Goal: Task Accomplishment & Management: Complete application form

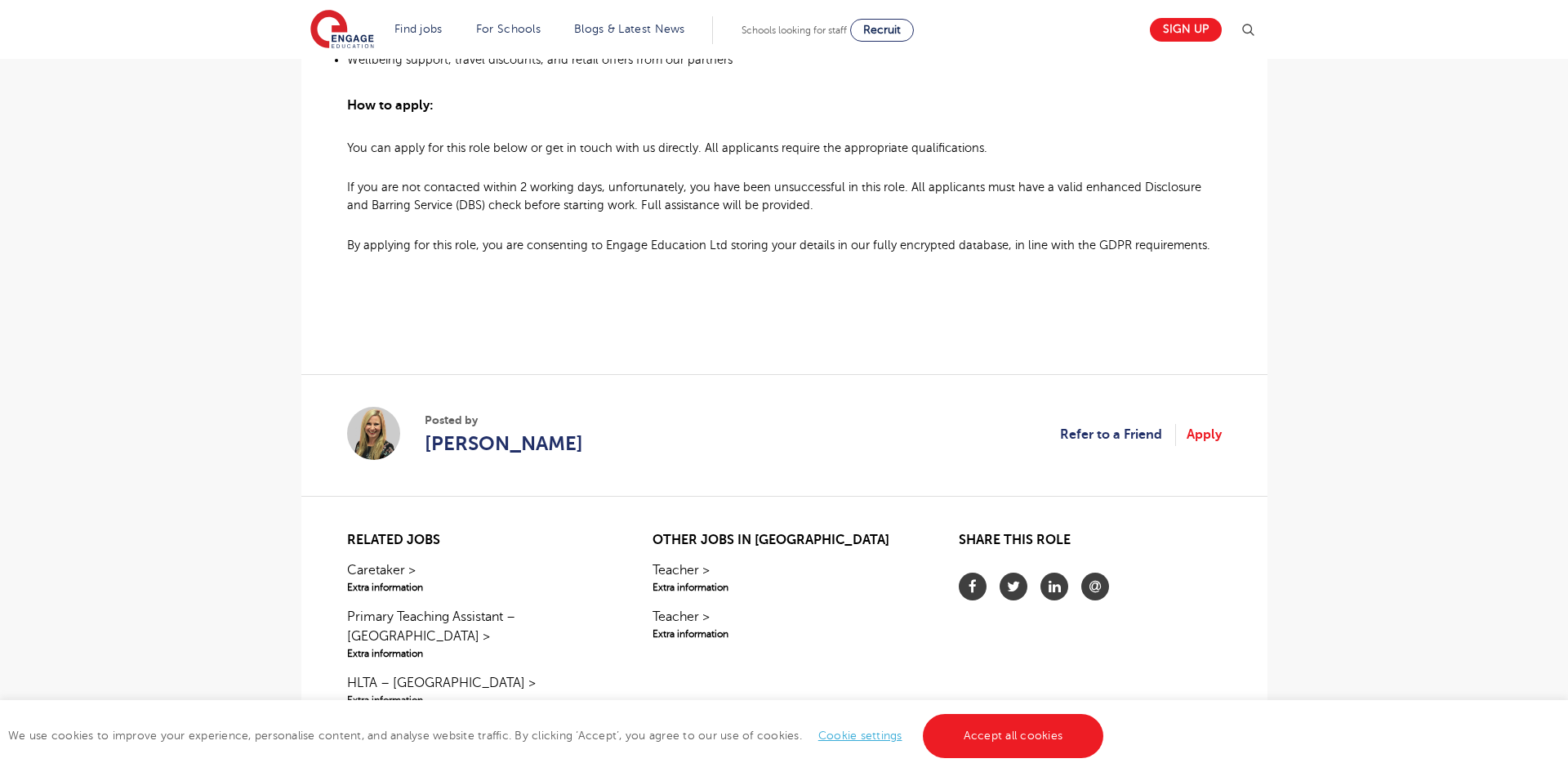
scroll to position [1350, 0]
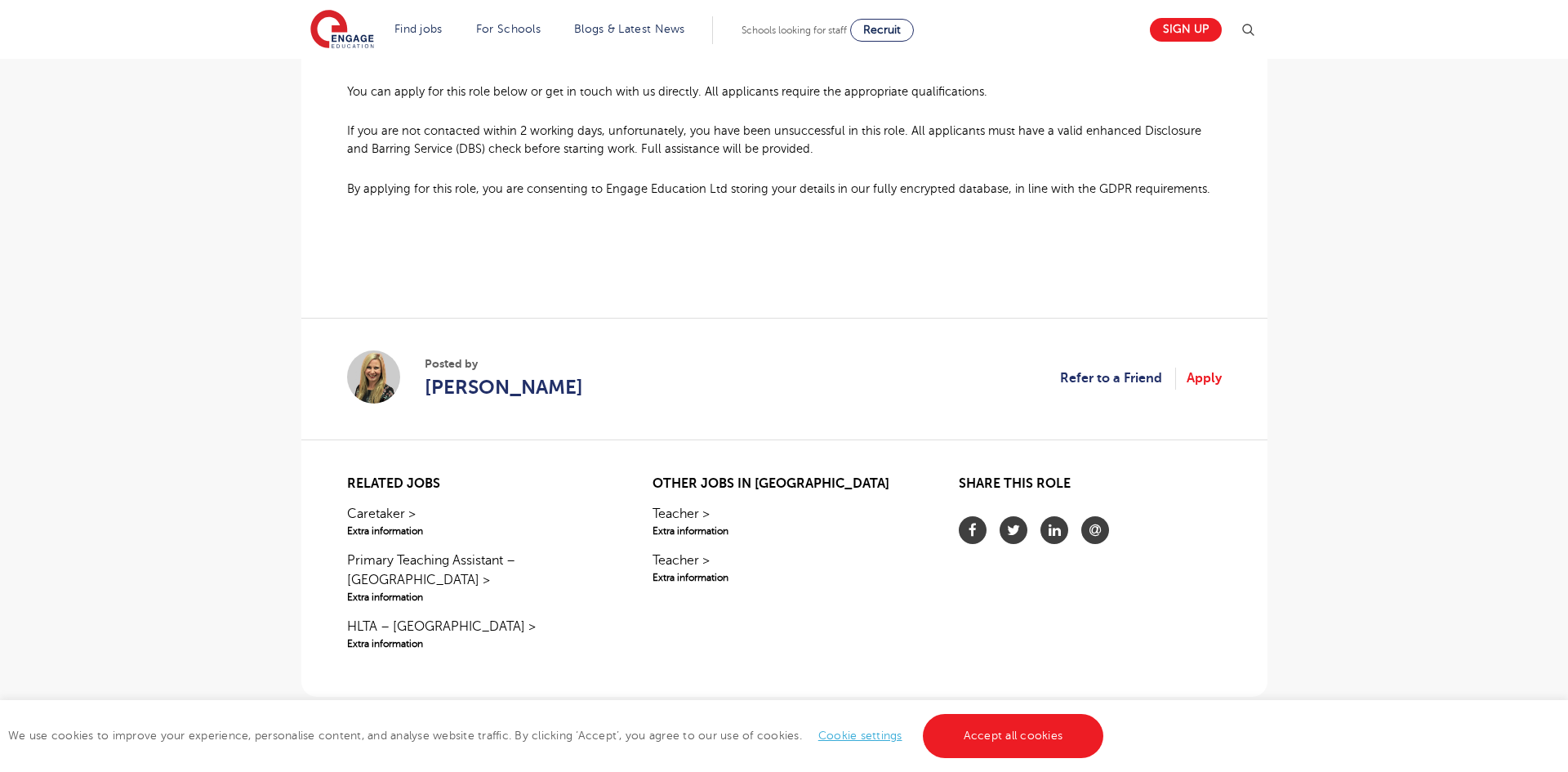
click at [1199, 365] on section "Posted by [PERSON_NAME] Refer to a Friend Apply" at bounding box center [784, 379] width 874 height 122
click at [1206, 378] on link "Apply" at bounding box center [1204, 378] width 36 height 21
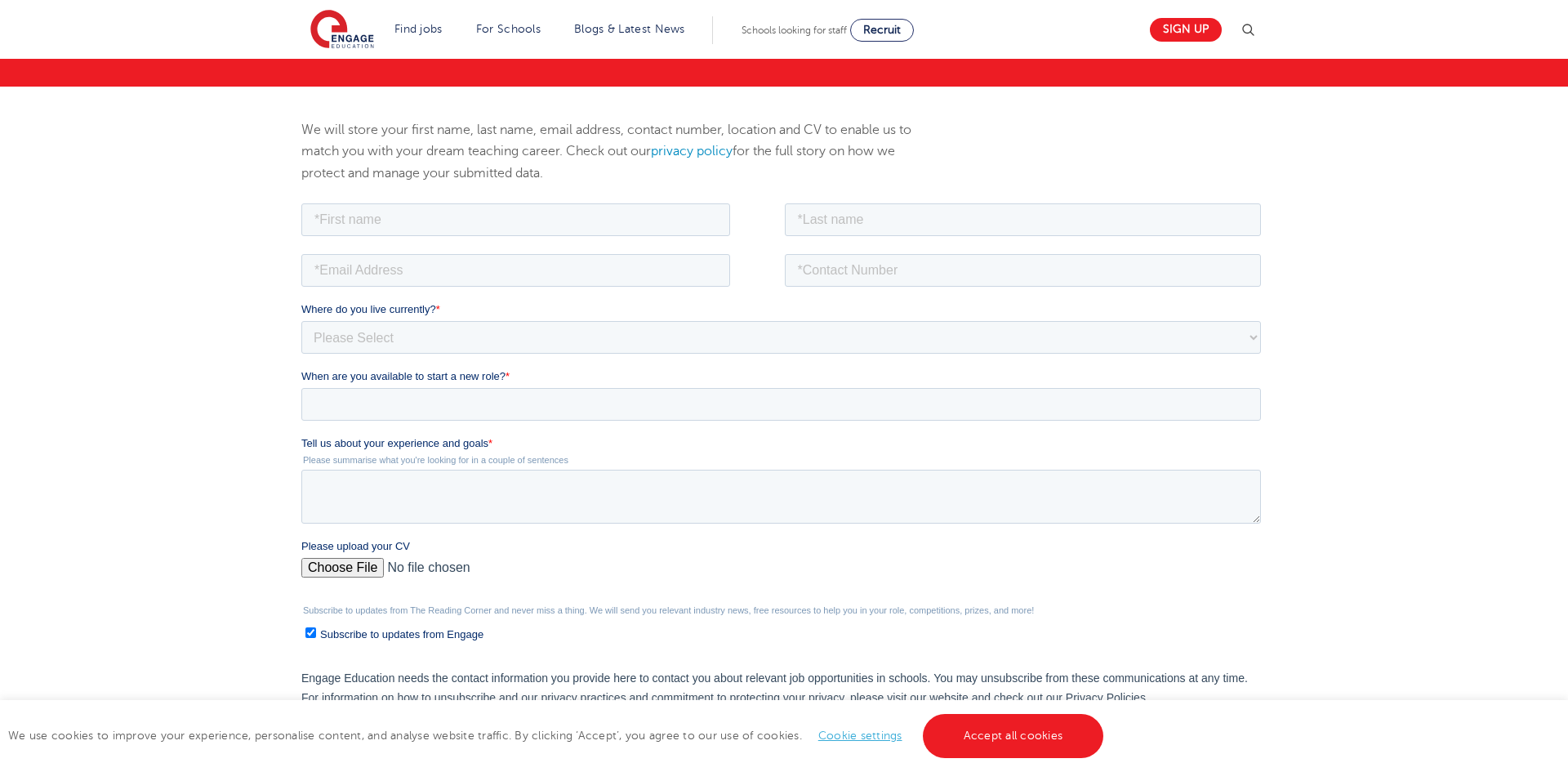
scroll to position [163, 0]
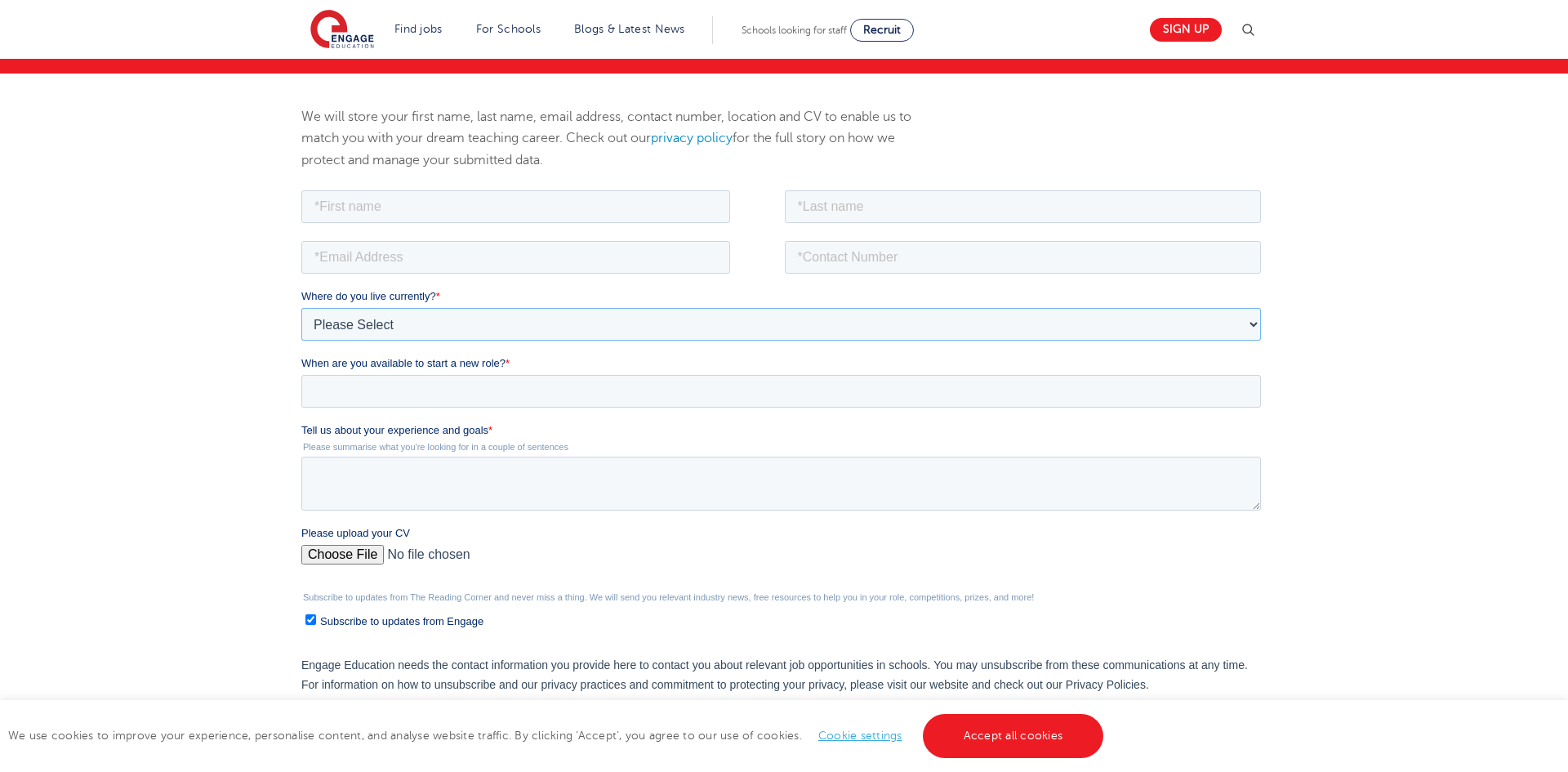
click at [338, 319] on select "Please Select UK Canada Ireland Australia New Zealand Europe USA South Africa J…" at bounding box center [780, 323] width 959 height 33
select select "UK"
click at [300, 307] on select "Please Select UK Canada Ireland Australia New Zealand Europe USA South Africa J…" at bounding box center [780, 323] width 959 height 33
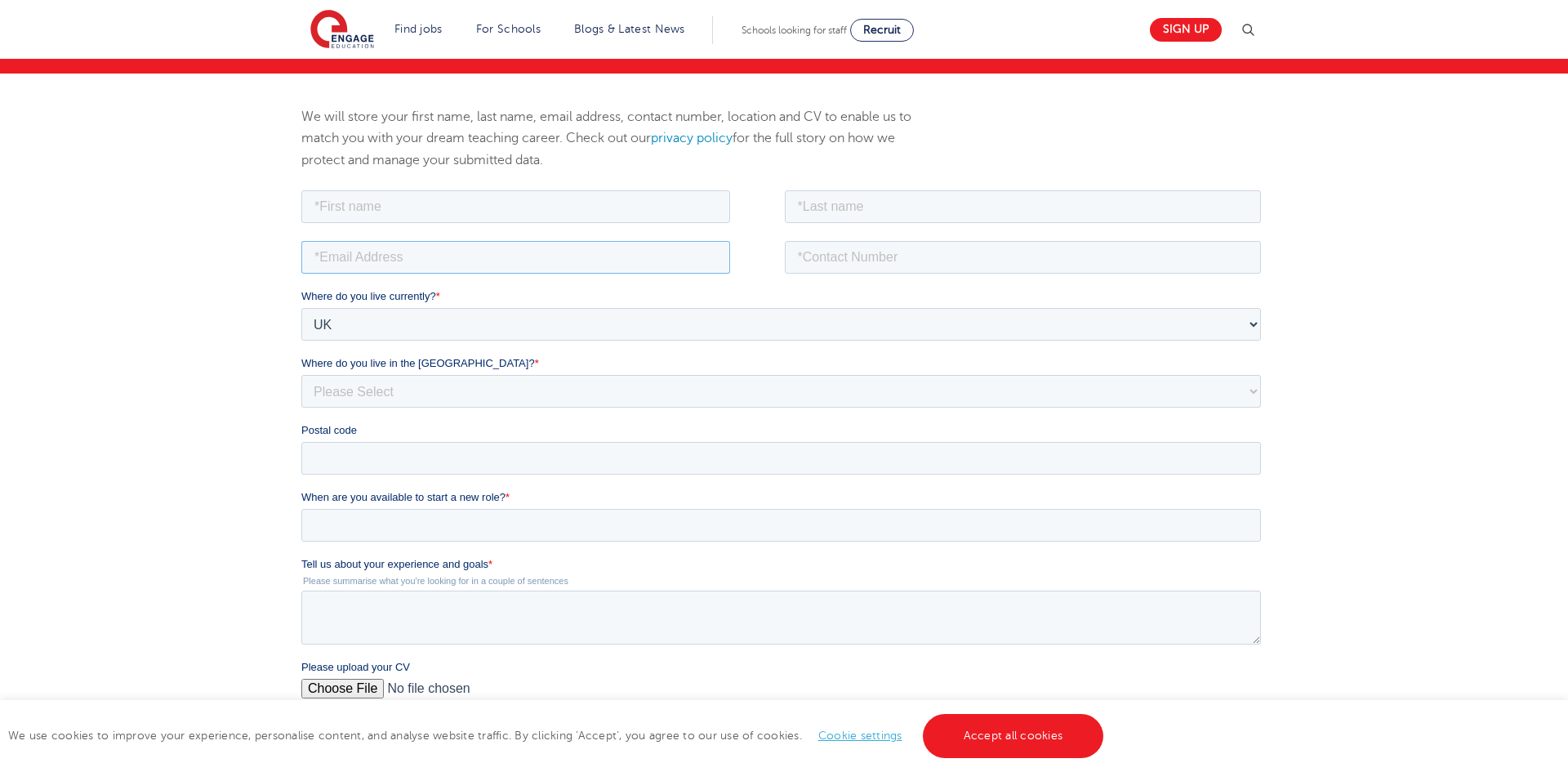
click at [366, 263] on input "email" at bounding box center [515, 256] width 429 height 33
type input "t"
type input "temidayobello@rocketmail.com"
click at [919, 220] on input "text" at bounding box center [1023, 206] width 477 height 33
type input "bello"
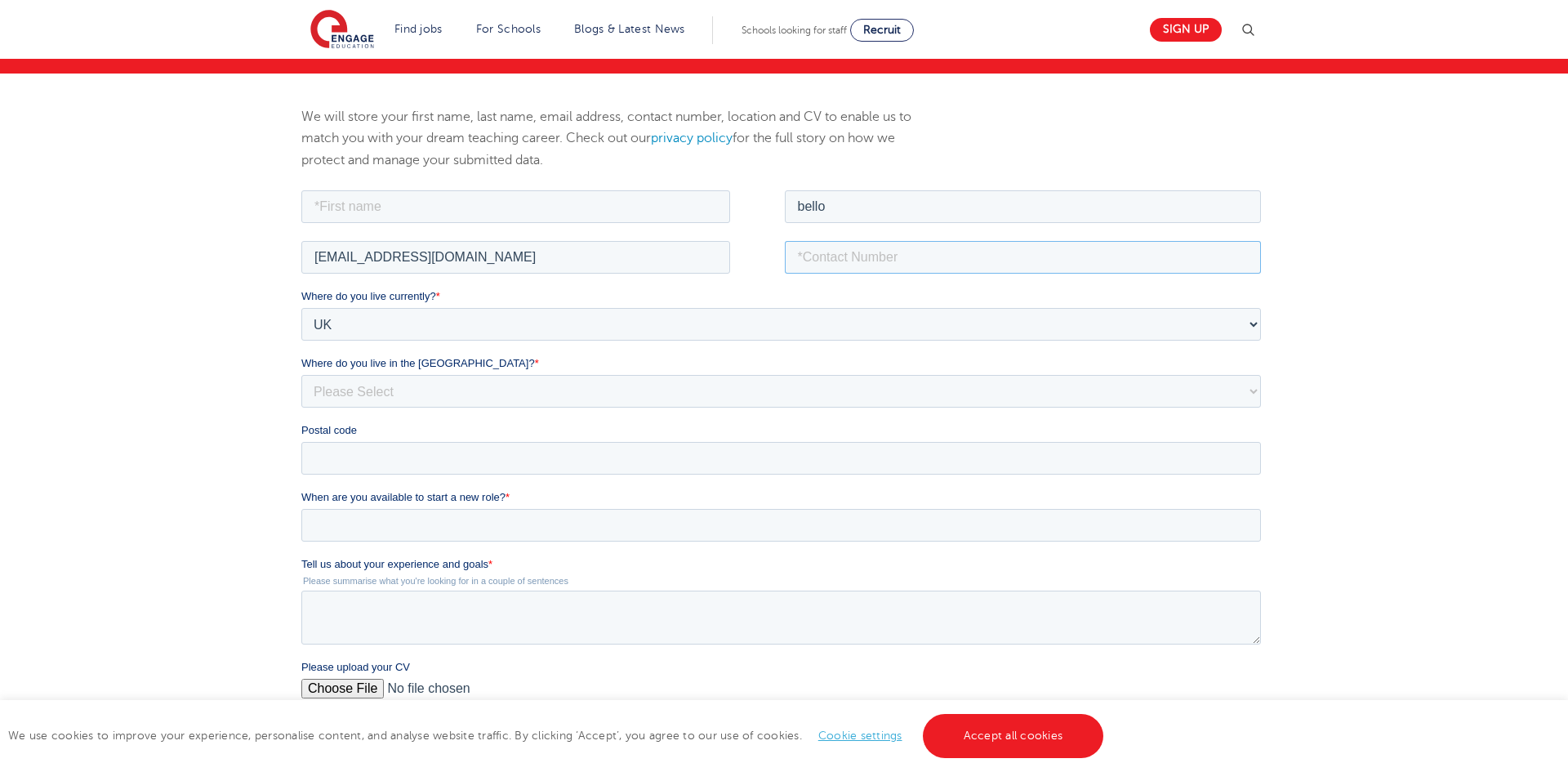
click at [906, 265] on input "tel" at bounding box center [1023, 256] width 477 height 33
type input "07938832426"
click at [511, 194] on input "text" at bounding box center [515, 206] width 429 height 33
type input "temidayo"
click at [429, 381] on select "Please Select Overseas Barnsley Bedfordshire Berkshire Bournemouth Bracknell Fo…" at bounding box center [780, 390] width 959 height 33
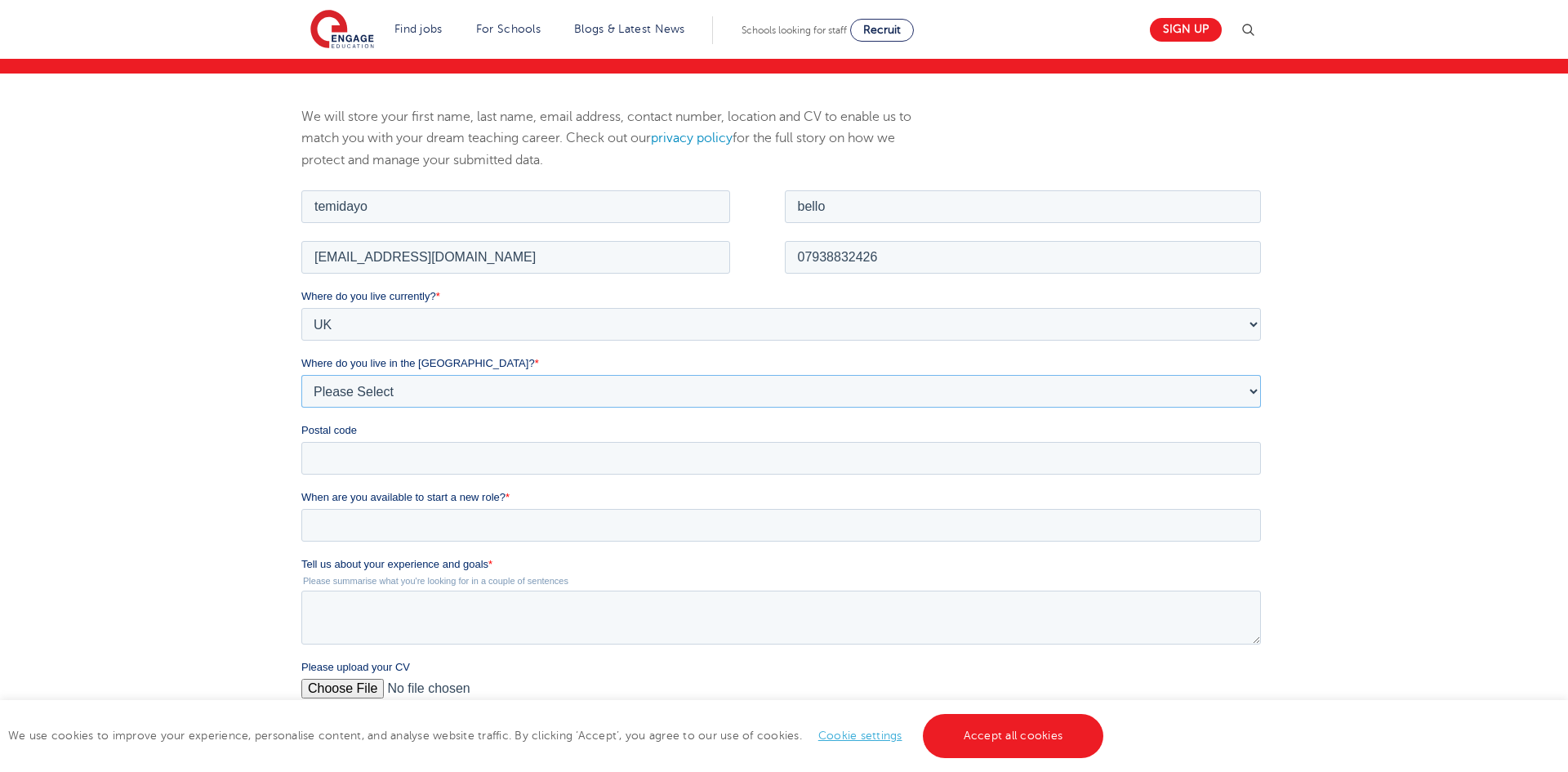
select select "Essex"
click at [300, 375] on select "Please Select Overseas Barnsley Bedfordshire Berkshire Bournemouth Bracknell Fo…" at bounding box center [780, 390] width 959 height 33
click at [232, 500] on div "We will store your first name, last name, email address, contact number, locati…" at bounding box center [784, 510] width 1568 height 875
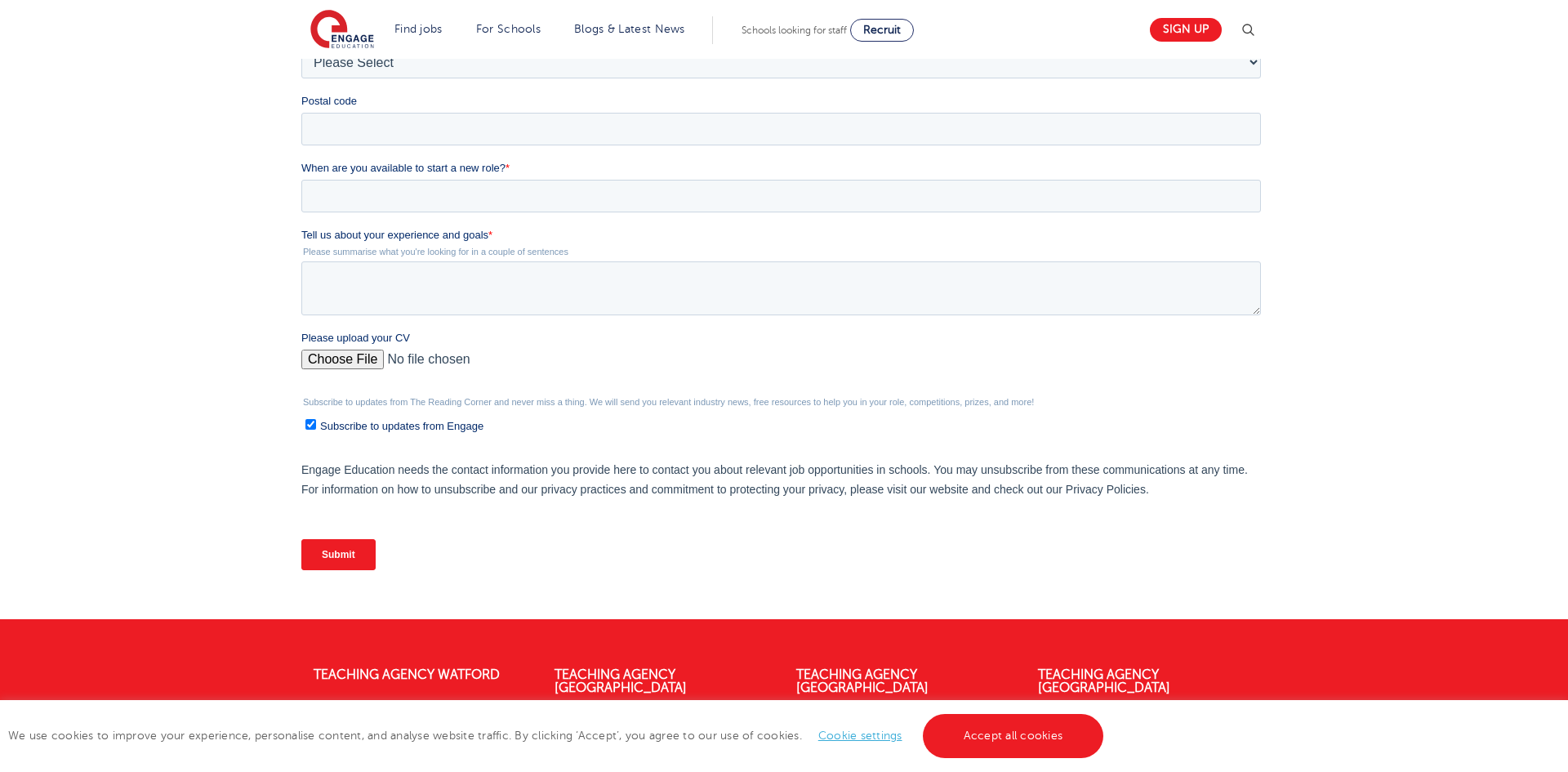
scroll to position [490, 0]
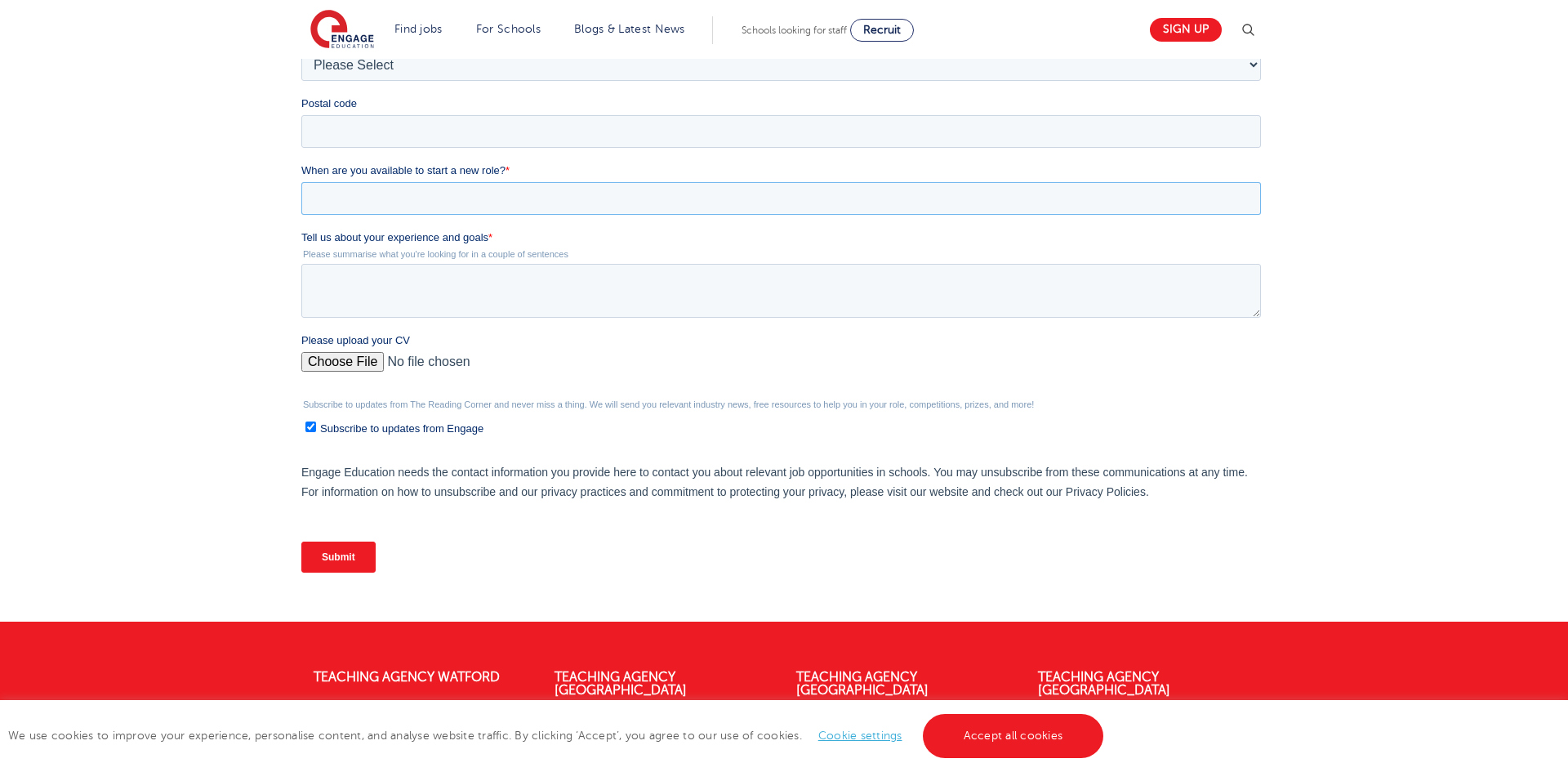
click at [882, 186] on input "When are you available to start a new role? *" at bounding box center [780, 198] width 959 height 33
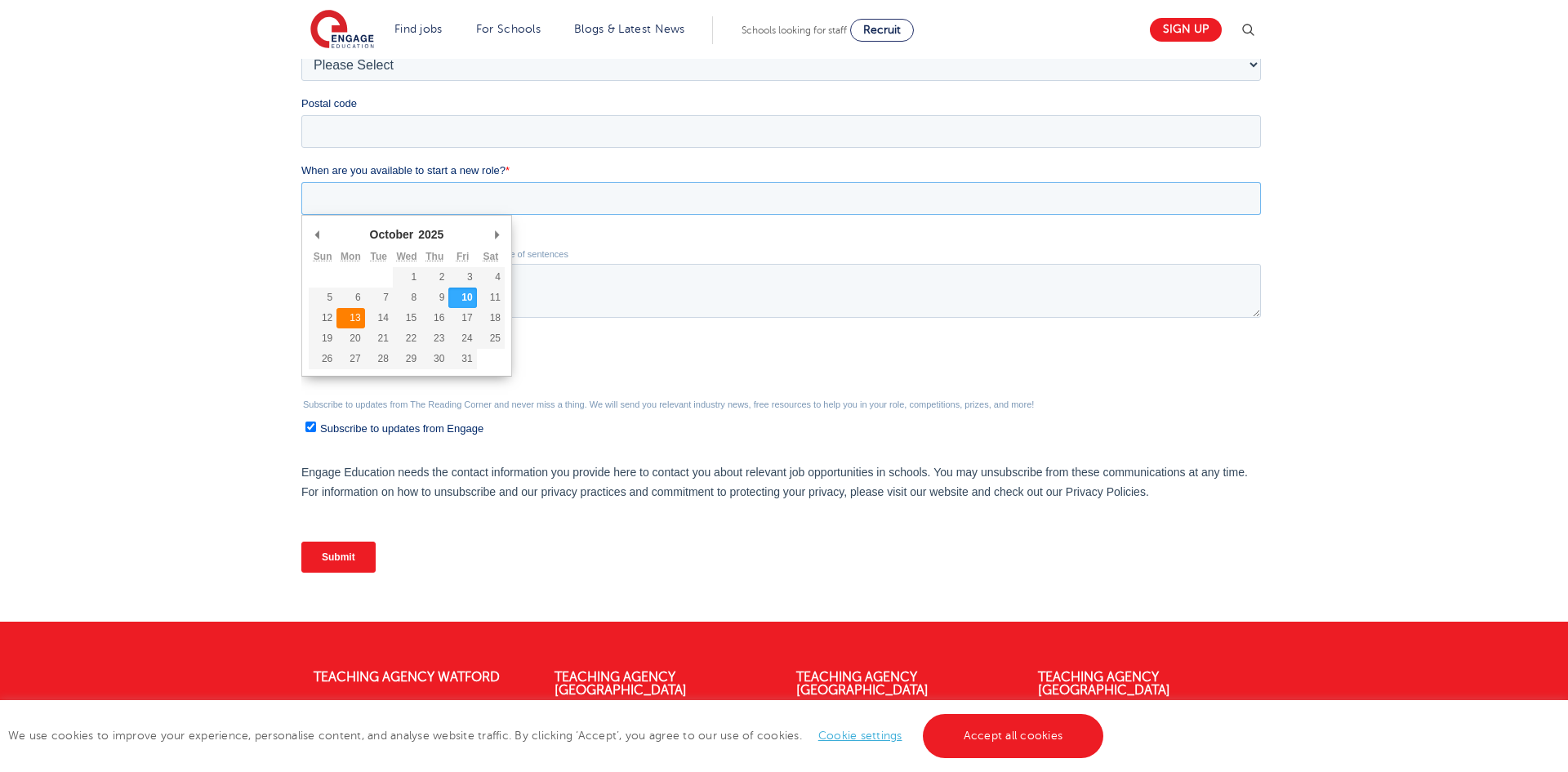
type div "2025-10-13"
type input "2025/10/13"
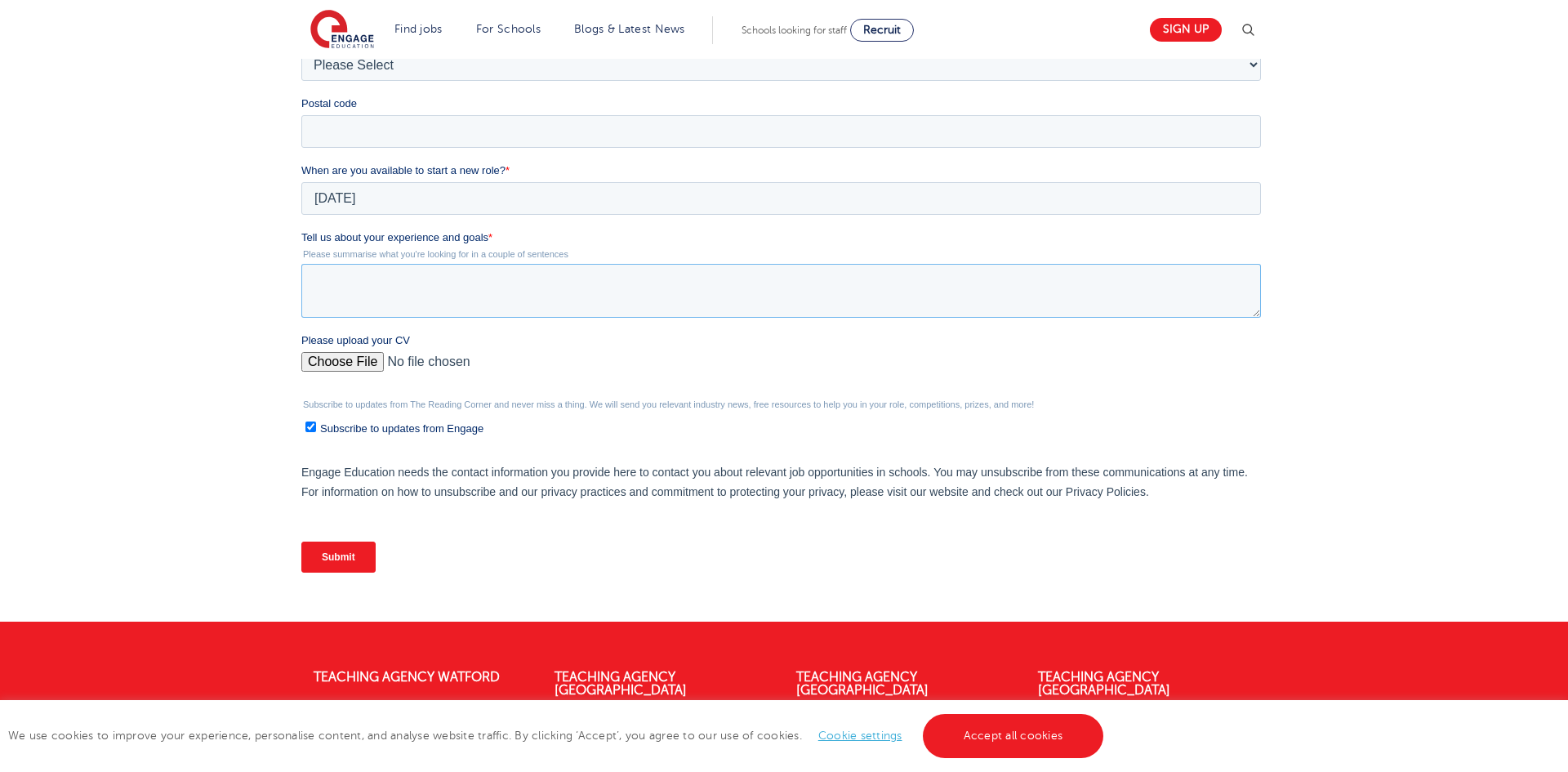
click at [364, 276] on textarea "Tell us about your experience and goals *" at bounding box center [780, 291] width 959 height 54
click at [440, 284] on textarea "I currently support KS1 students with" at bounding box center [780, 291] width 959 height 54
click at [592, 264] on div "Tell us about your experience and goals * Please summarise what you're looking …" at bounding box center [784, 273] width 966 height 88
click at [558, 286] on textarea "I currently support KS1 students with" at bounding box center [780, 291] width 959 height 54
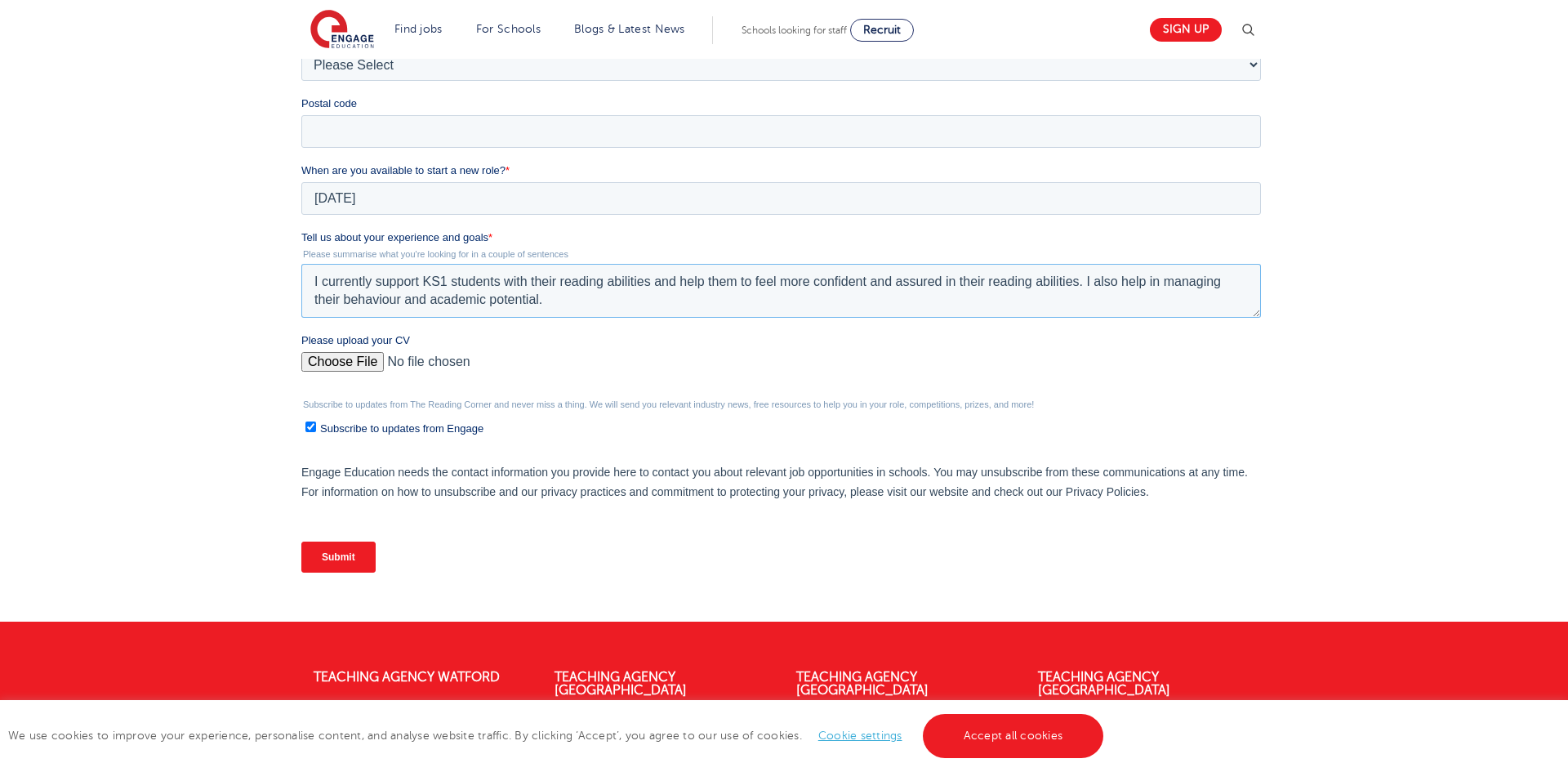
type textarea "I currently support KS1 students with their reading abilities and help them to …"
click at [362, 370] on input "Please upload your CV" at bounding box center [780, 368] width 959 height 33
type input "C:\fakepath\Temidayo Bello CV.docx"
click at [456, 136] on input "Postal code" at bounding box center [780, 131] width 959 height 33
type input "ig10 2dl"
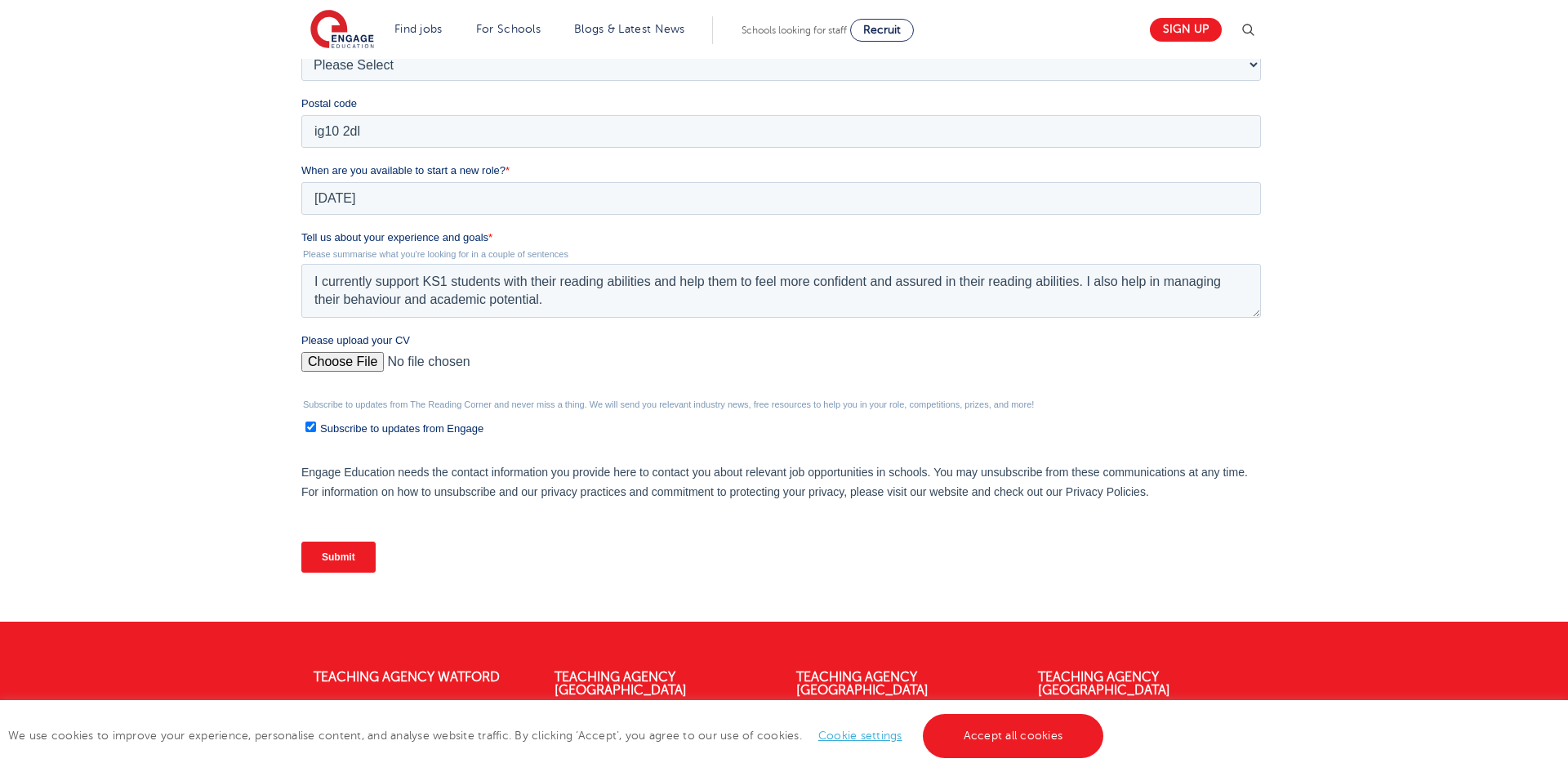
click at [234, 189] on div "We will store your first name, last name, email address, contact number, locati…" at bounding box center [784, 184] width 1568 height 875
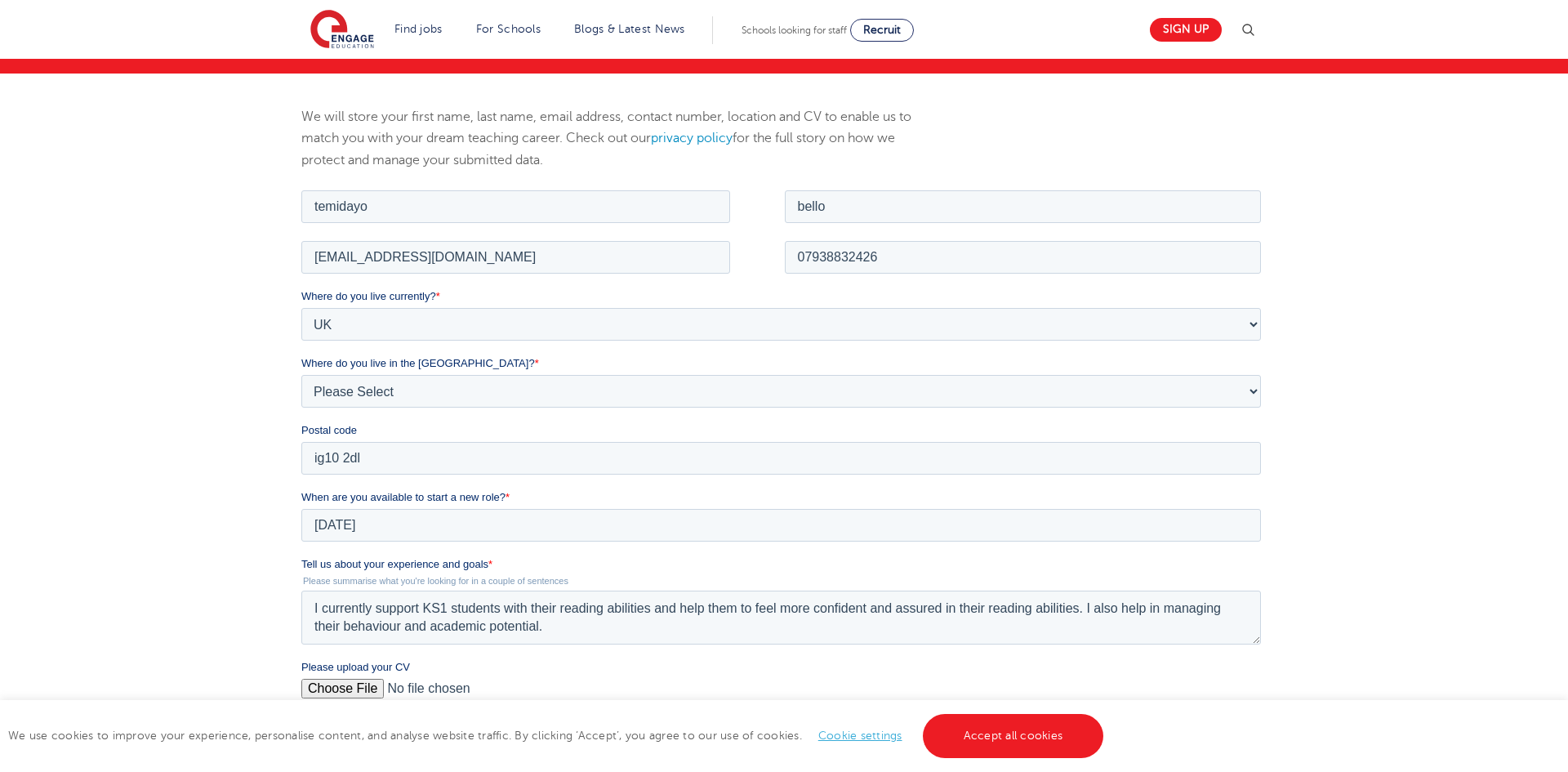
scroll to position [743, 0]
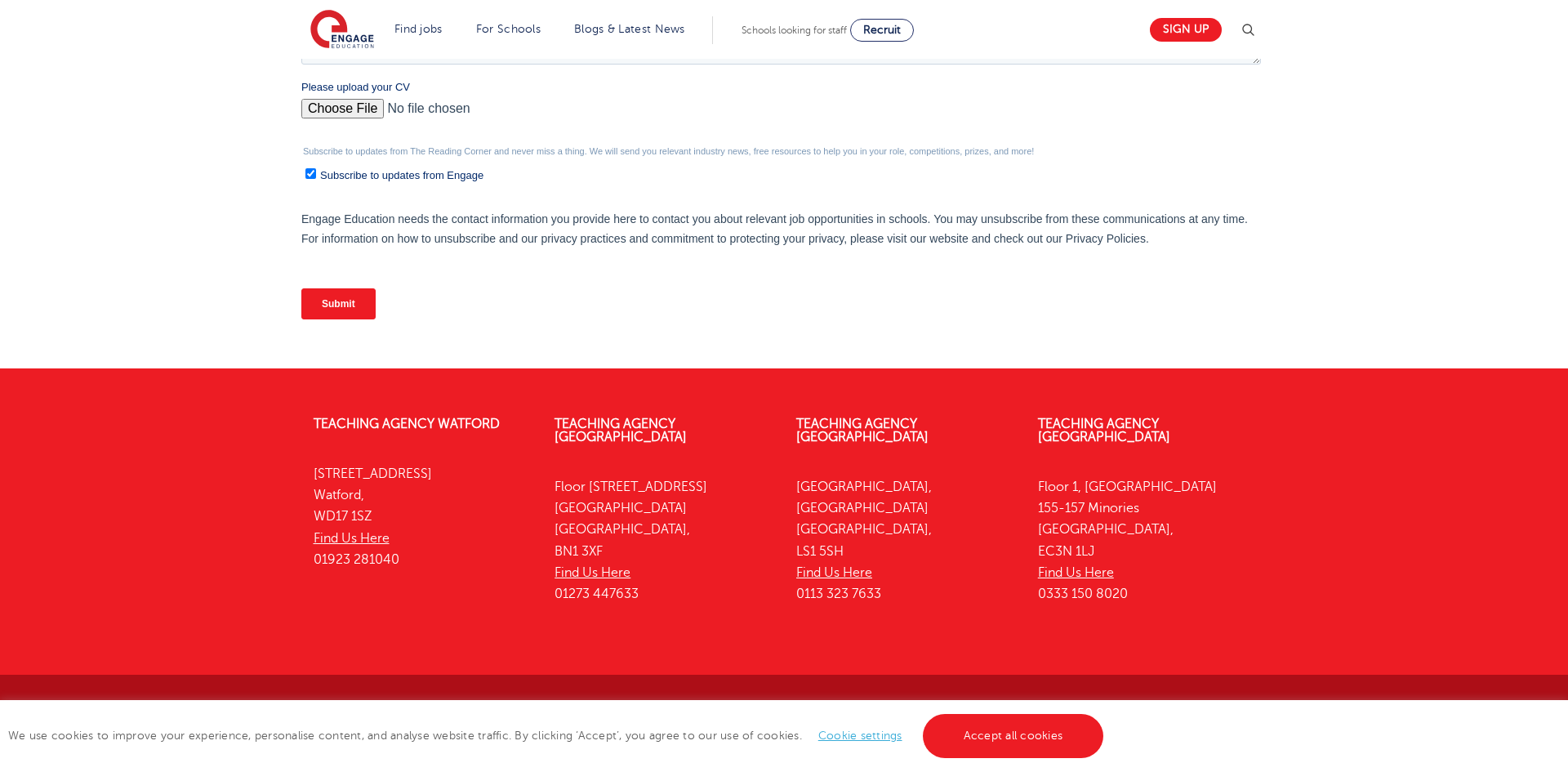
click at [351, 315] on input "Submit" at bounding box center [337, 303] width 74 height 31
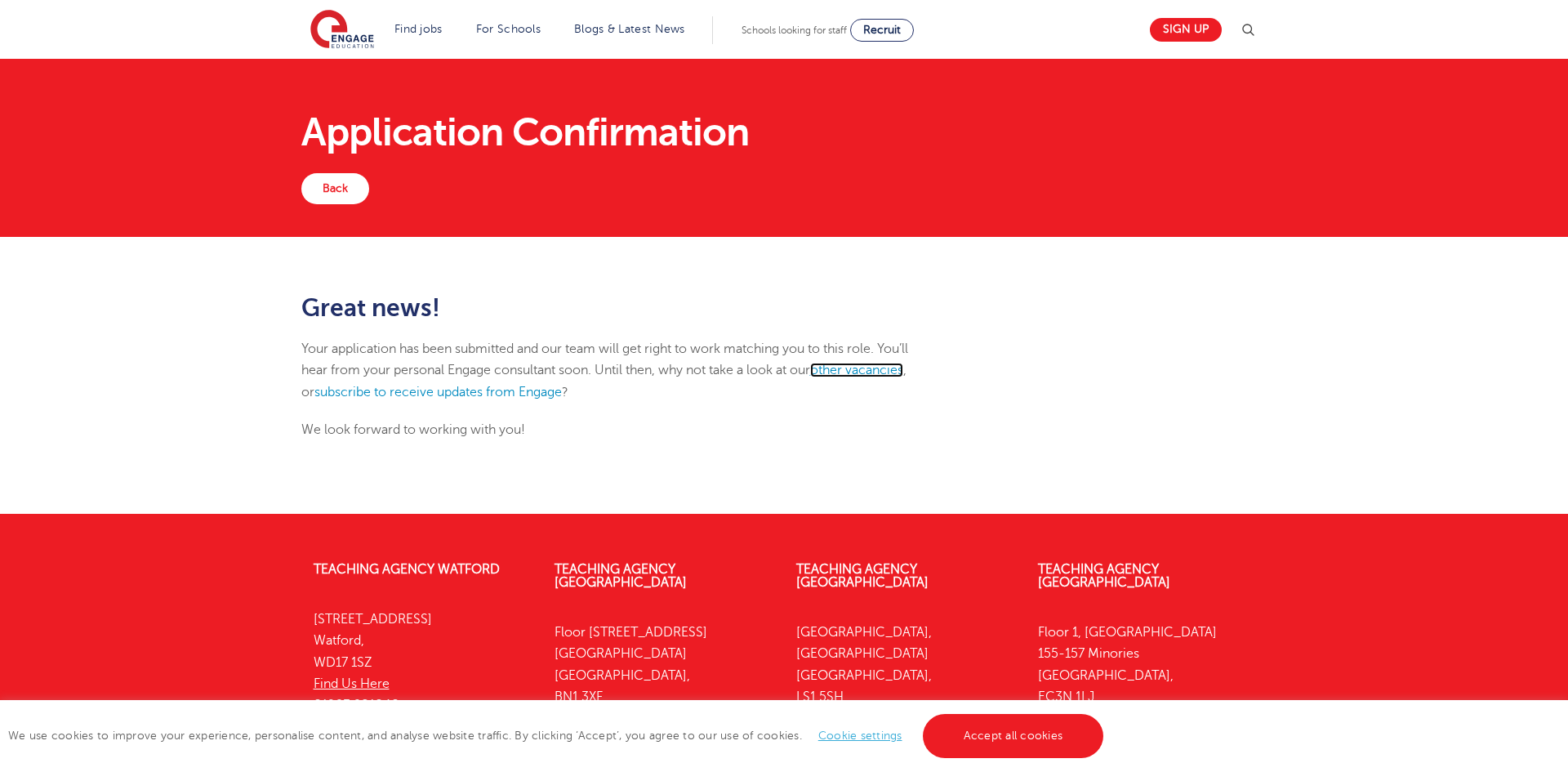
click at [860, 370] on link "other vacancies" at bounding box center [857, 370] width 93 height 15
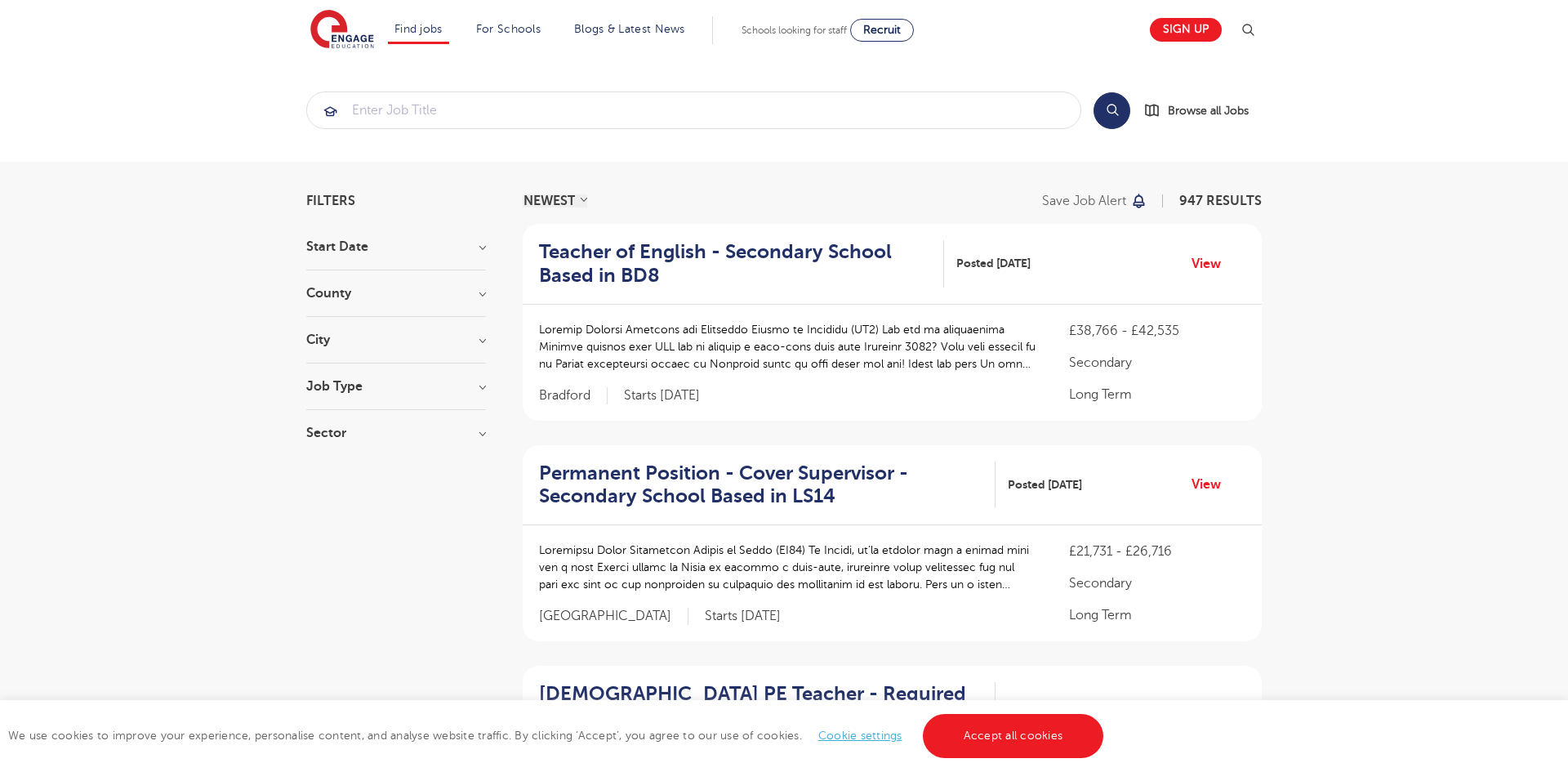
click at [395, 386] on h3 "Job Type" at bounding box center [396, 386] width 180 height 13
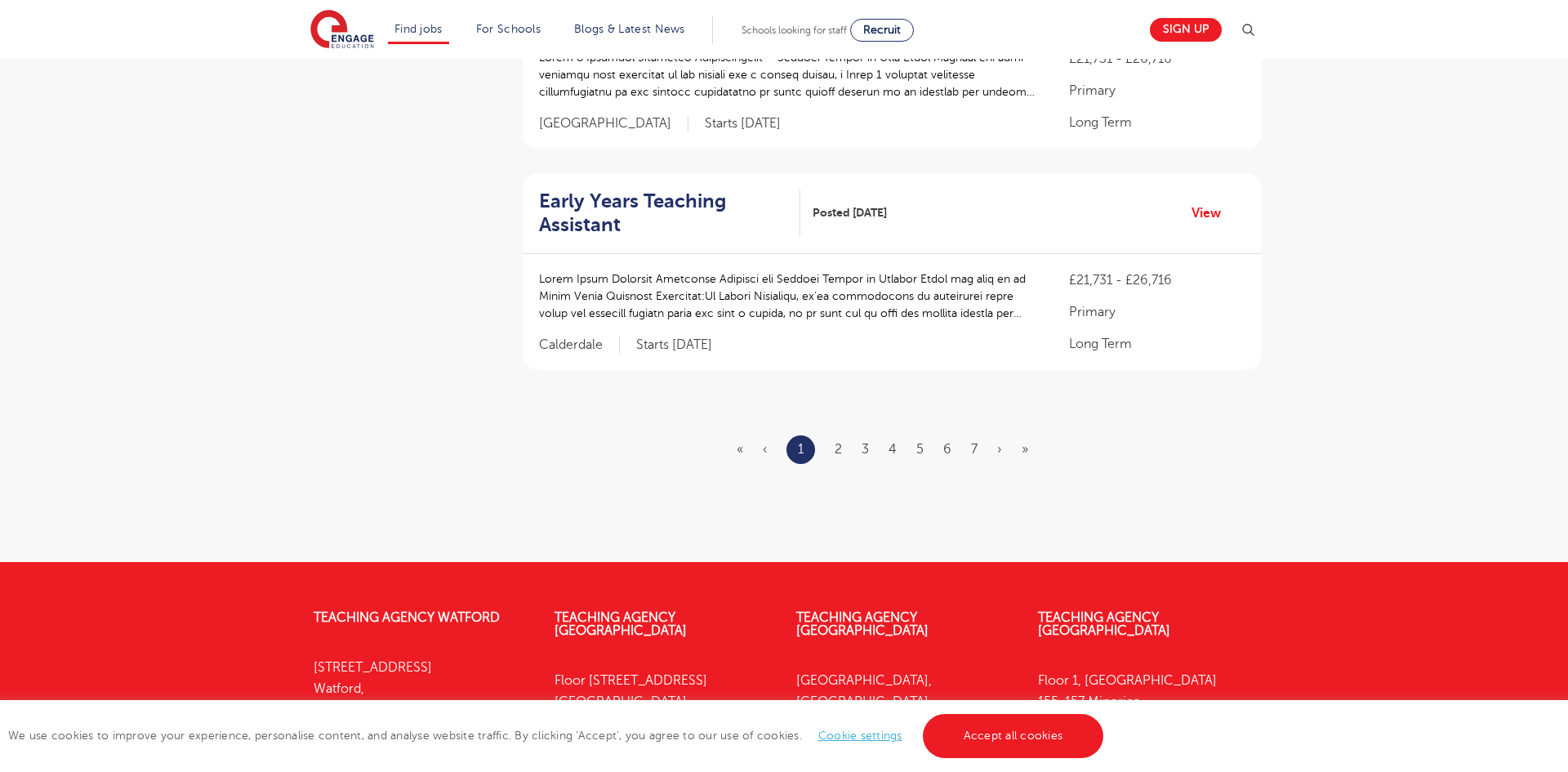
scroll to position [2024, 0]
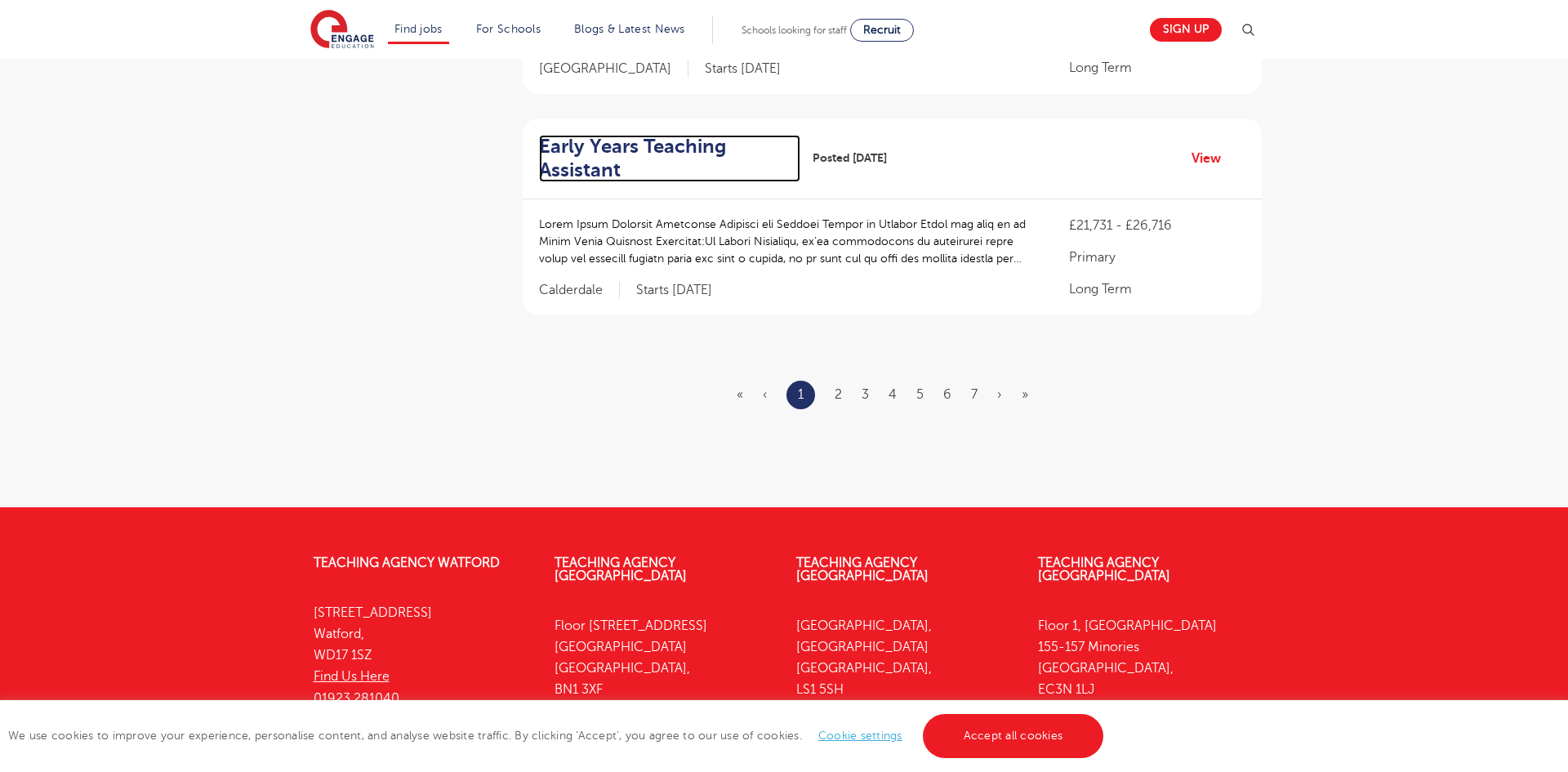
click at [692, 140] on h2 "Early Years Teaching Assistant" at bounding box center [663, 158] width 248 height 47
